Goal: Task Accomplishment & Management: Complete application form

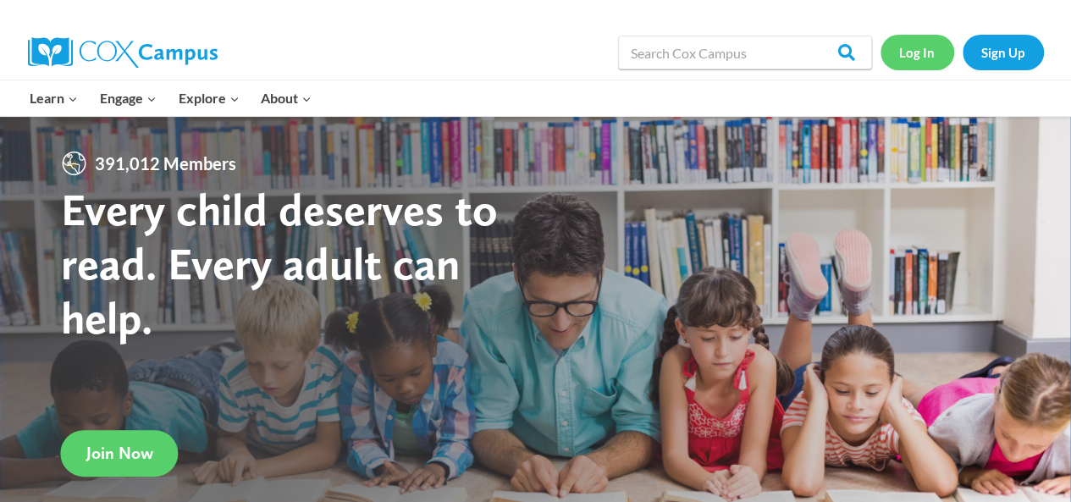
click at [930, 52] on link "Log In" at bounding box center [917, 52] width 74 height 35
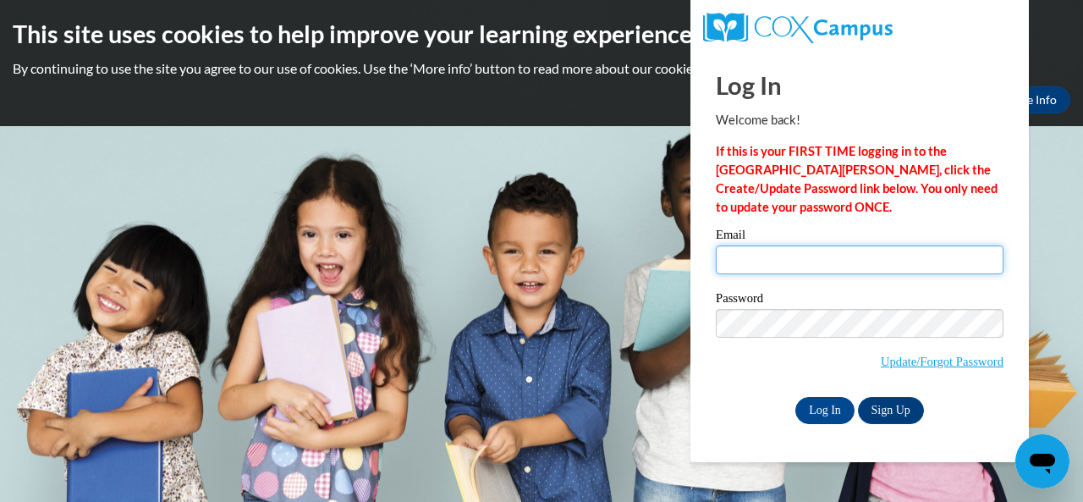
click at [794, 255] on input "Email" at bounding box center [860, 259] width 288 height 29
type input "[EMAIL_ADDRESS][DOMAIN_NAME]"
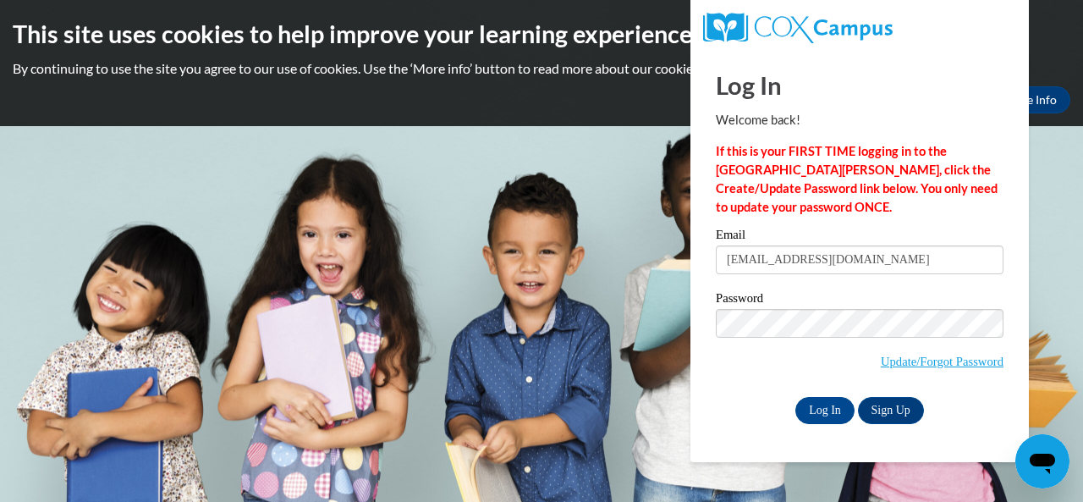
click at [1068, 229] on body "This site uses cookies to help improve your learning experience. By continuing …" at bounding box center [541, 251] width 1083 height 502
click at [829, 410] on input "Log In" at bounding box center [825, 410] width 59 height 27
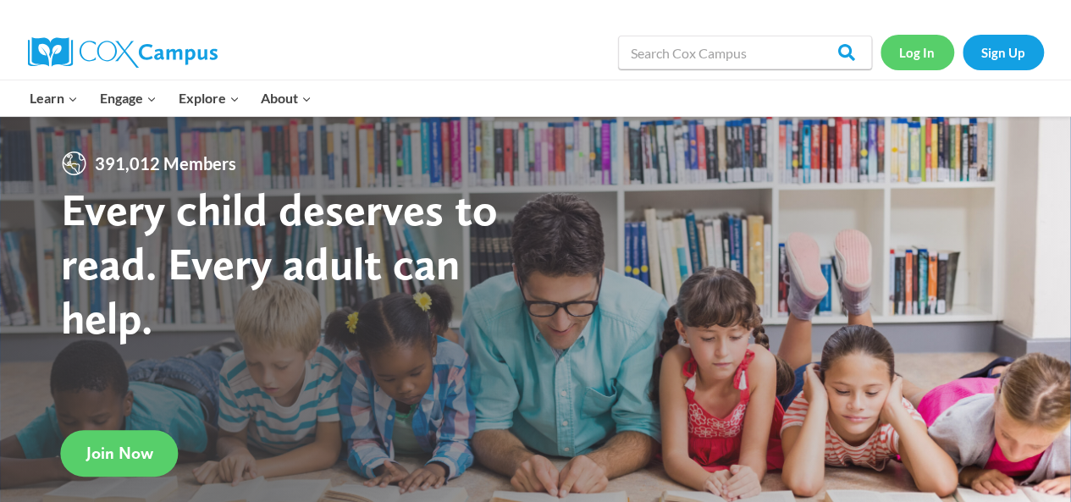
click at [914, 57] on link "Log In" at bounding box center [917, 52] width 74 height 35
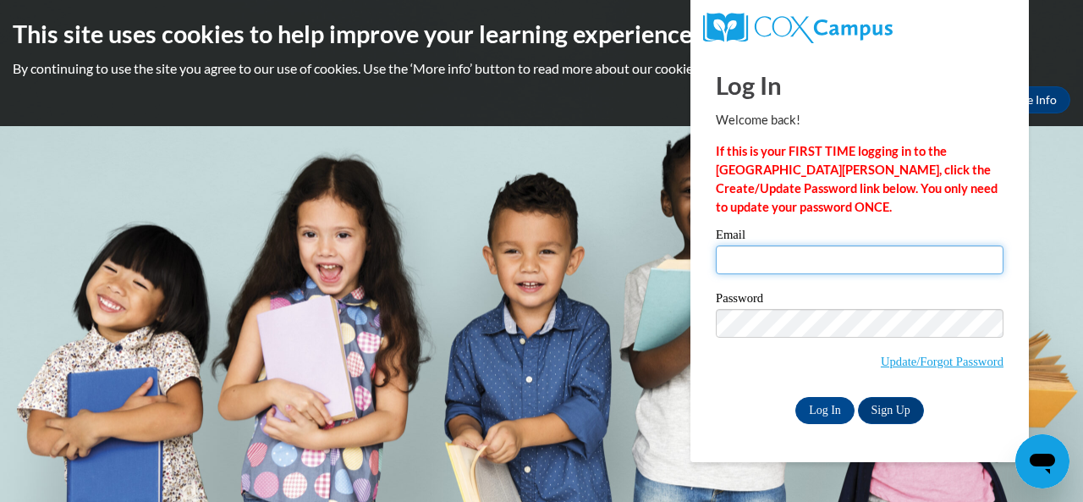
click at [879, 264] on input "Email" at bounding box center [860, 259] width 288 height 29
type input "[EMAIL_ADDRESS][DOMAIN_NAME]"
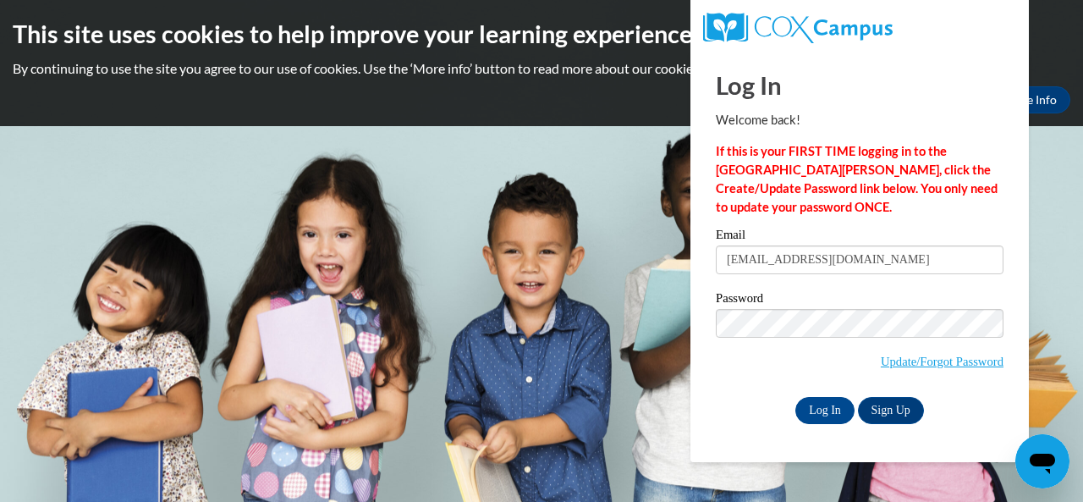
click at [1083, 272] on body "This site uses cookies to help improve your learning experience. By continuing …" at bounding box center [541, 251] width 1083 height 502
click at [836, 412] on input "Log In" at bounding box center [825, 410] width 59 height 27
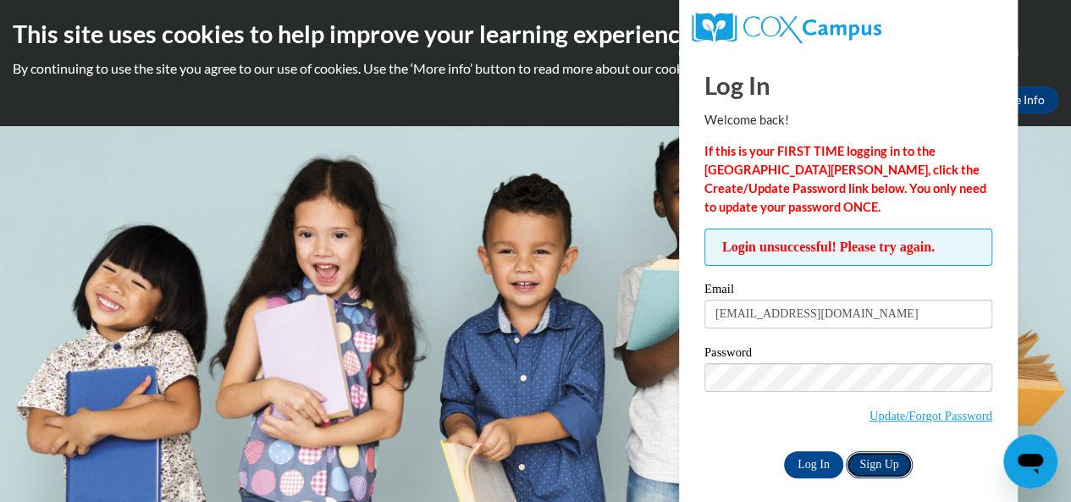
click at [891, 464] on link "Sign Up" at bounding box center [879, 464] width 66 height 27
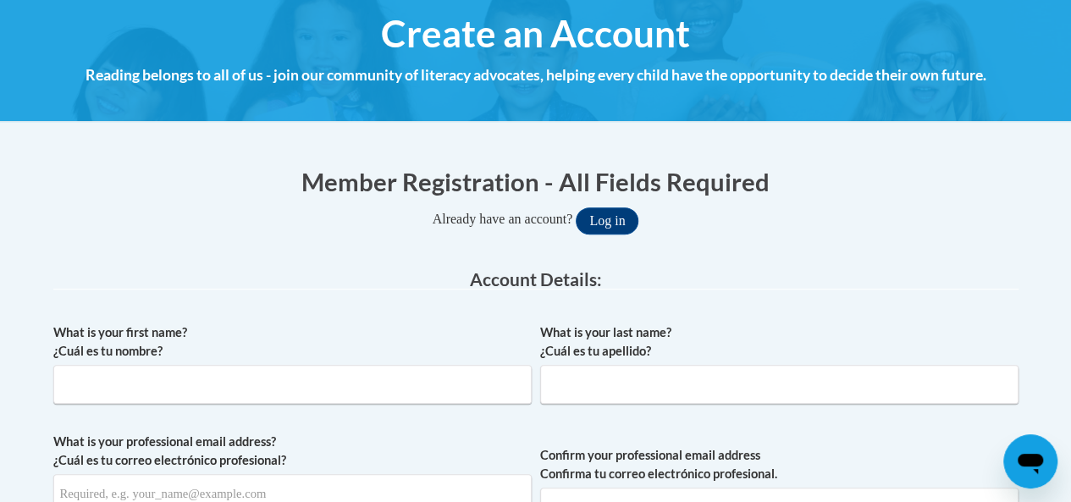
scroll to position [209, 0]
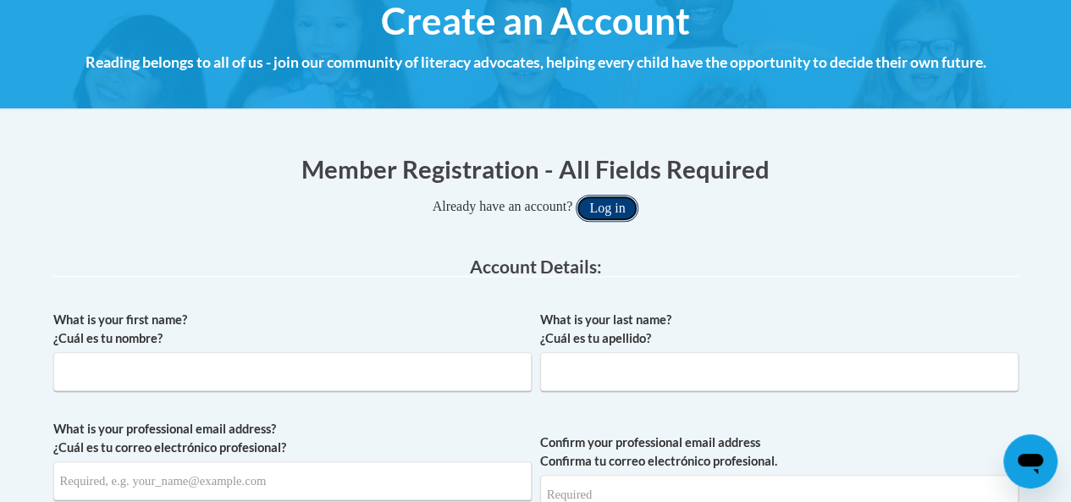
click at [625, 205] on button "Log in" at bounding box center [607, 208] width 63 height 27
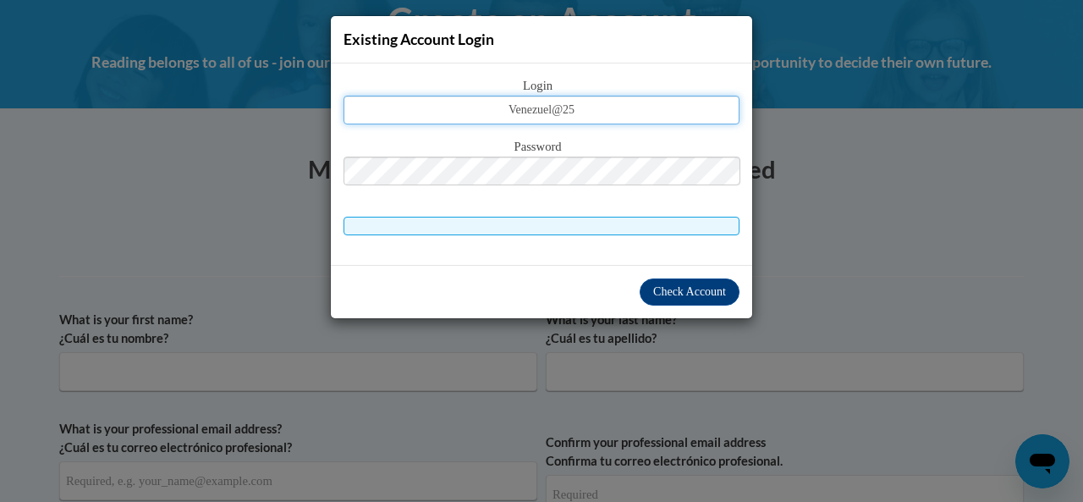
drag, startPoint x: 598, startPoint y: 102, endPoint x: 488, endPoint y: 129, distance: 113.3
click at [488, 129] on div "Login Venezuel@25 Password" at bounding box center [542, 155] width 396 height 159
drag, startPoint x: 625, startPoint y: 111, endPoint x: 428, endPoint y: 111, distance: 197.2
click at [428, 111] on input "masieldy1525@gmail.com" at bounding box center [542, 110] width 396 height 29
type input "Venezuel@25"
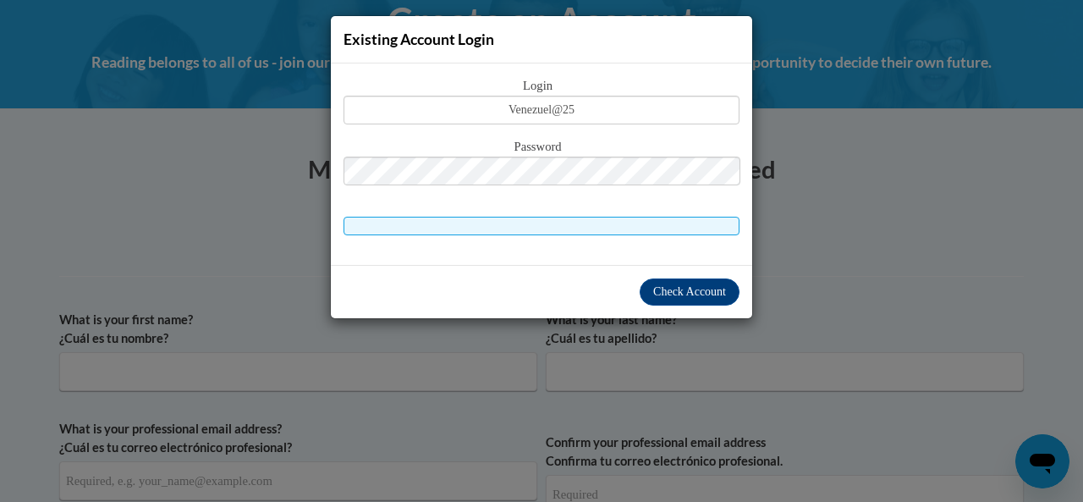
click at [528, 223] on span at bounding box center [542, 226] width 396 height 19
click at [873, 160] on div "Existing Account Login Login Venezuel@25 Password Check Account" at bounding box center [541, 251] width 1083 height 502
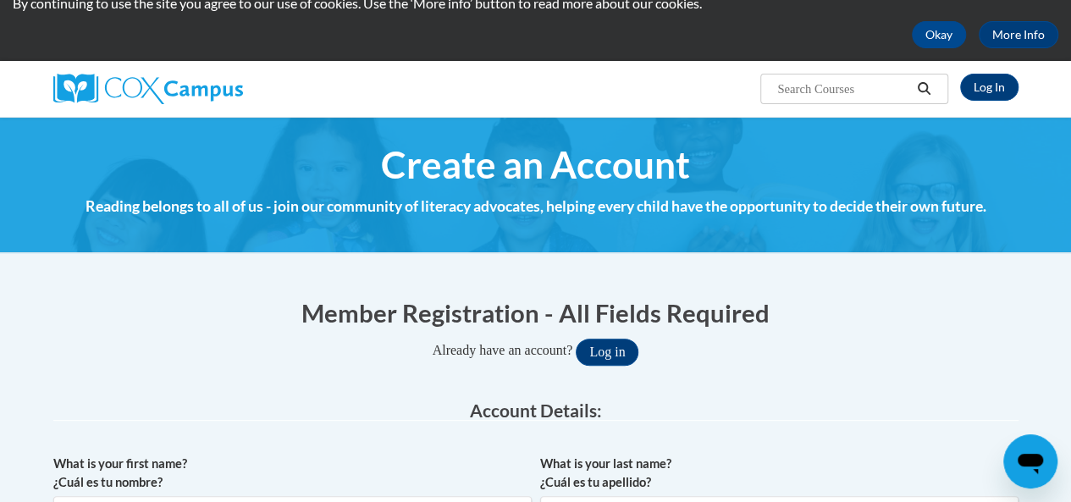
scroll to position [90, 0]
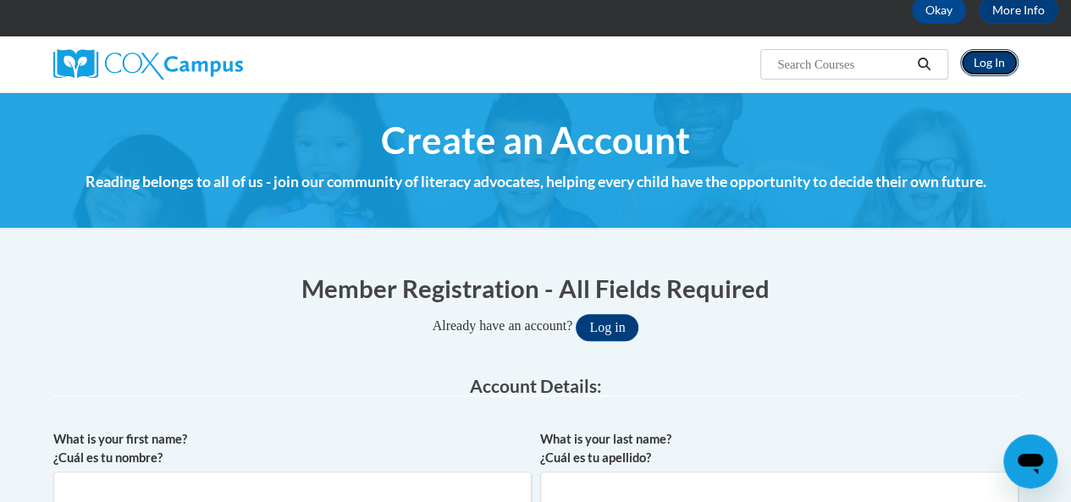
click at [1009, 66] on link "Log In" at bounding box center [989, 62] width 58 height 27
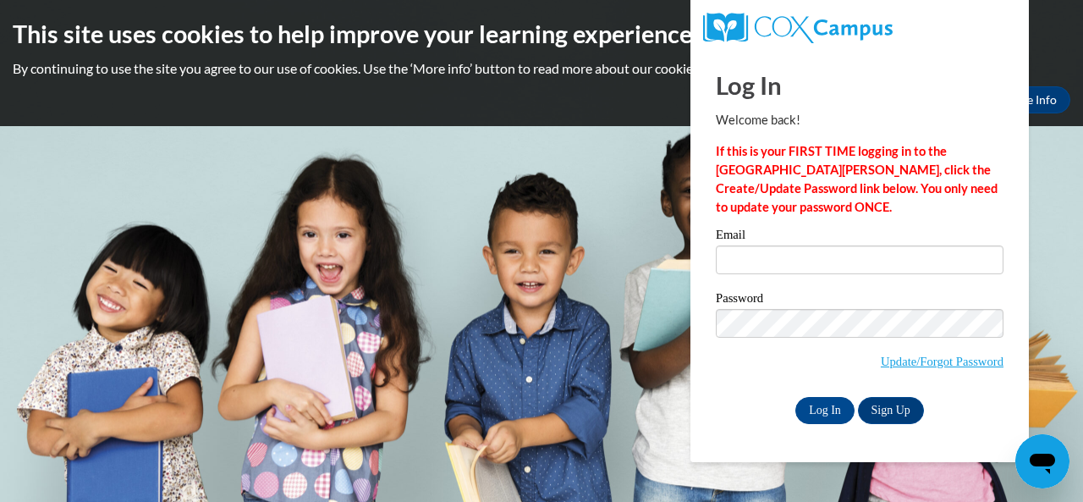
drag, startPoint x: 619, startPoint y: 214, endPoint x: 626, endPoint y: 356, distance: 142.4
click at [626, 356] on body "This site uses cookies to help improve your learning experience. By continuing …" at bounding box center [541, 251] width 1083 height 502
click at [891, 361] on link "Update/Forgot Password" at bounding box center [942, 362] width 123 height 14
